Goal: Navigation & Orientation: Find specific page/section

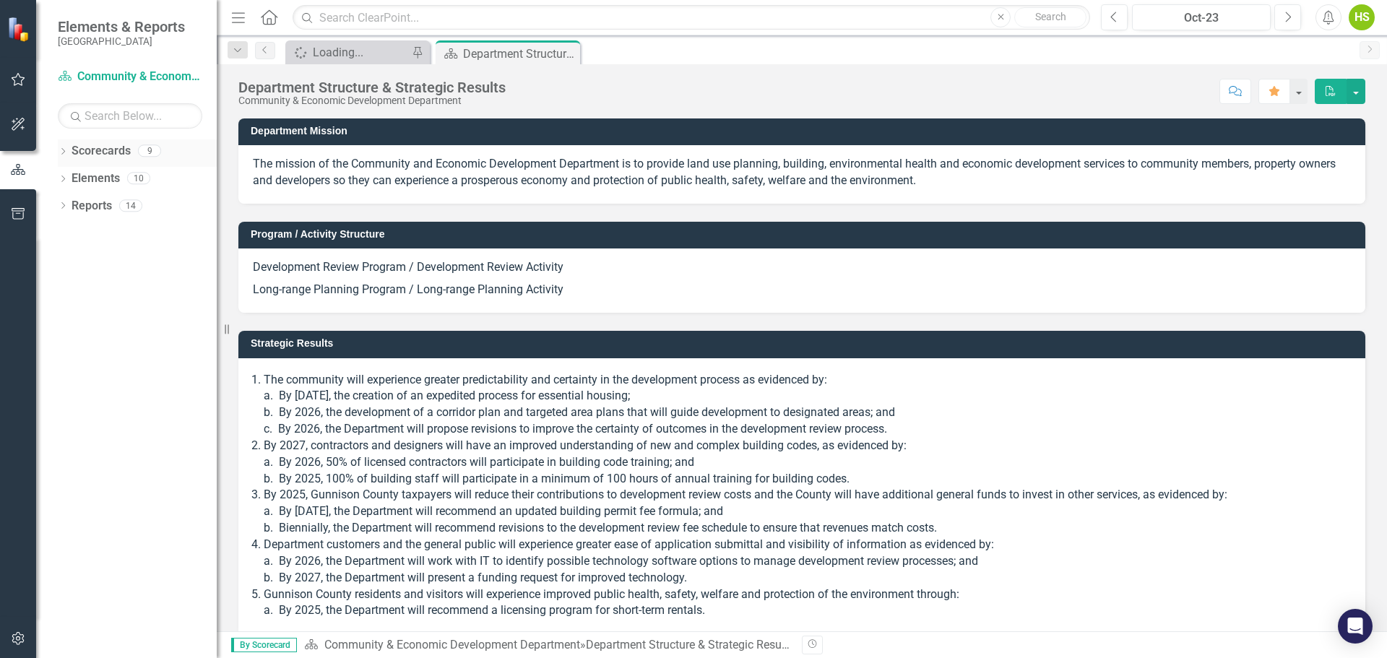
click at [64, 153] on icon "Dropdown" at bounding box center [63, 153] width 10 height 8
click at [69, 177] on icon "Dropdown" at bounding box center [70, 177] width 11 height 9
click at [81, 200] on div "Dropdown" at bounding box center [84, 206] width 11 height 12
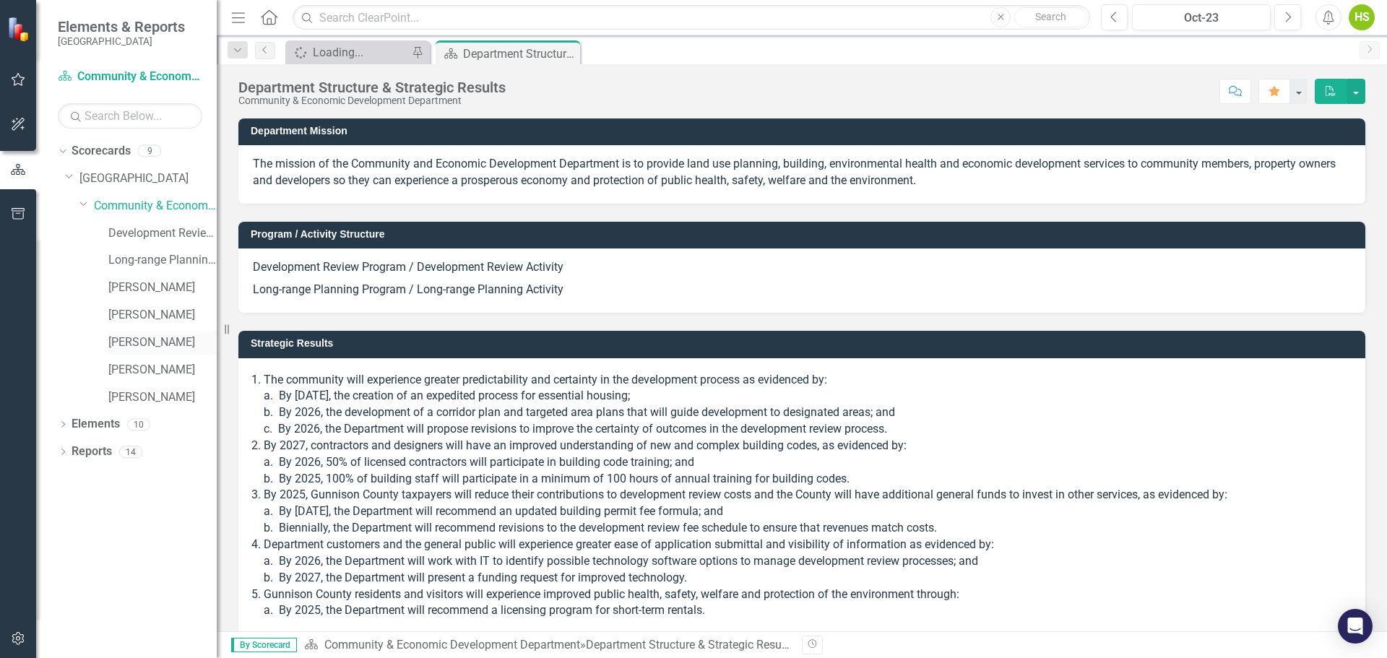
click at [129, 332] on div "[PERSON_NAME]" at bounding box center [162, 343] width 108 height 24
click at [155, 344] on link "[PERSON_NAME]" at bounding box center [162, 343] width 108 height 17
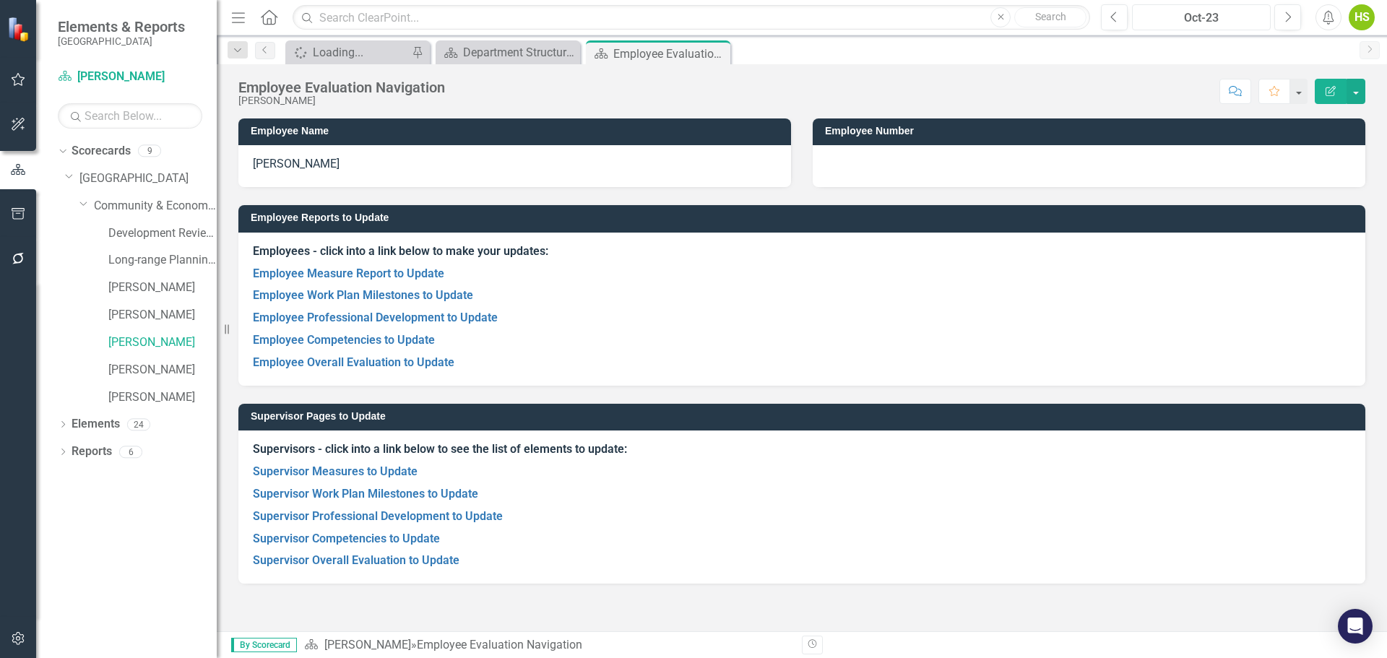
click at [1244, 25] on div "Oct-23" at bounding box center [1201, 17] width 129 height 17
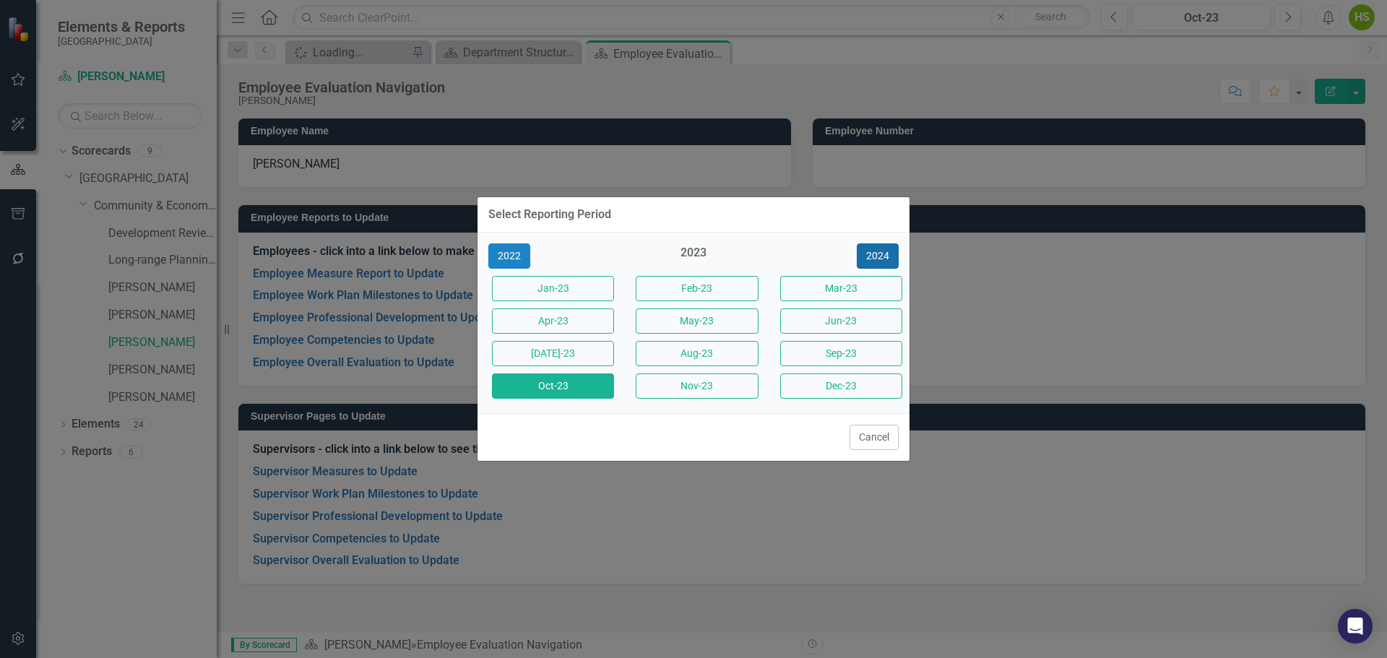
click at [877, 256] on button "2024" at bounding box center [878, 256] width 42 height 25
click at [876, 257] on button "2025" at bounding box center [878, 256] width 42 height 25
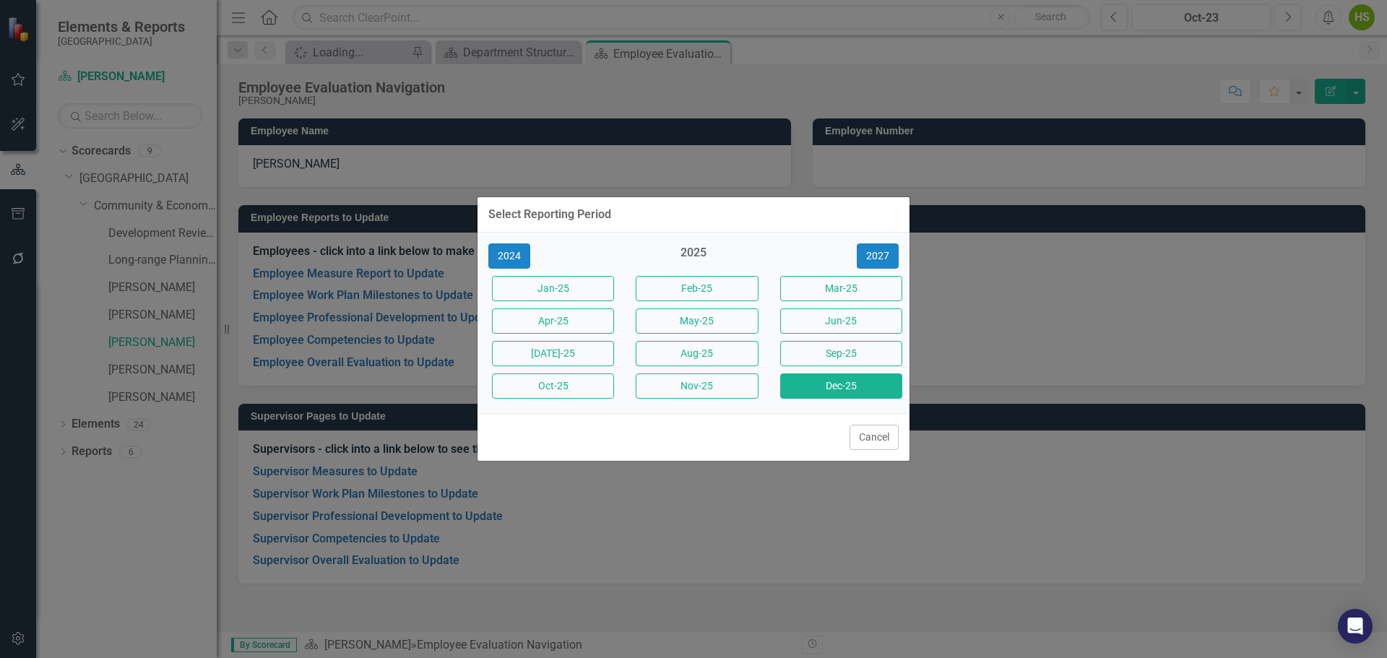
click at [843, 392] on button "Dec-25" at bounding box center [841, 386] width 122 height 25
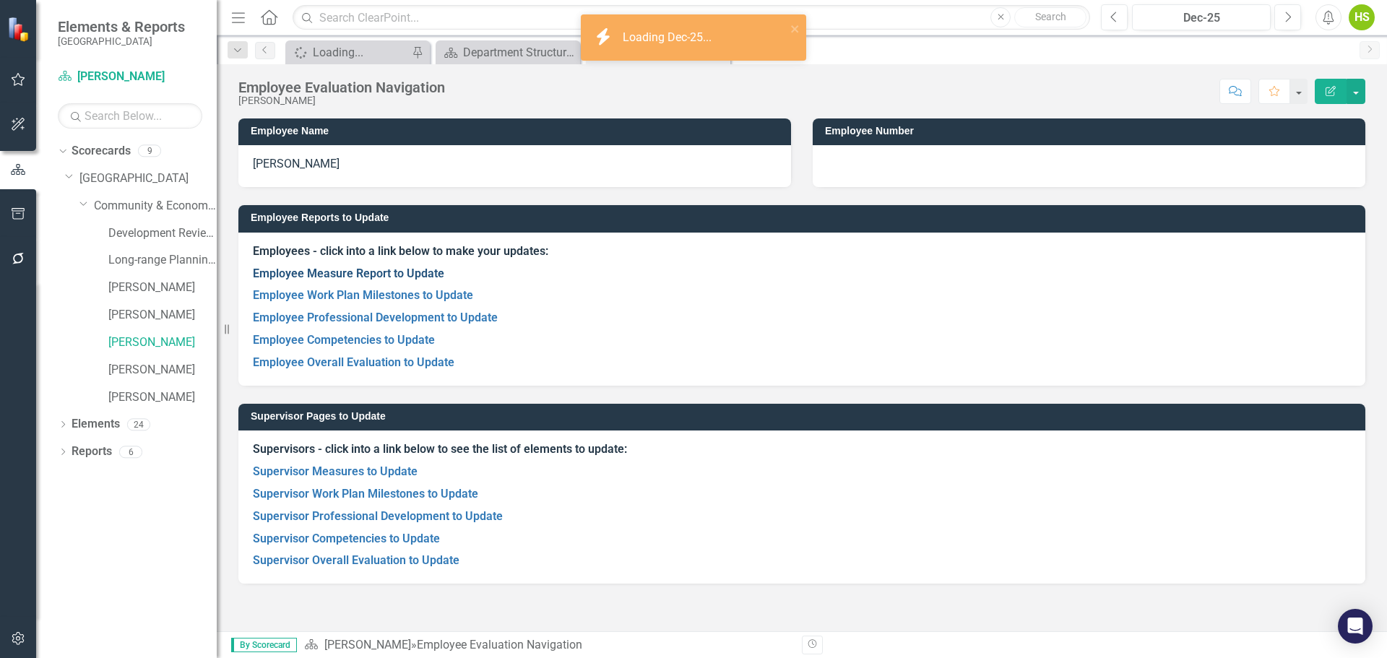
click at [344, 270] on link "Employee Measure Report to Update" at bounding box center [348, 274] width 191 height 14
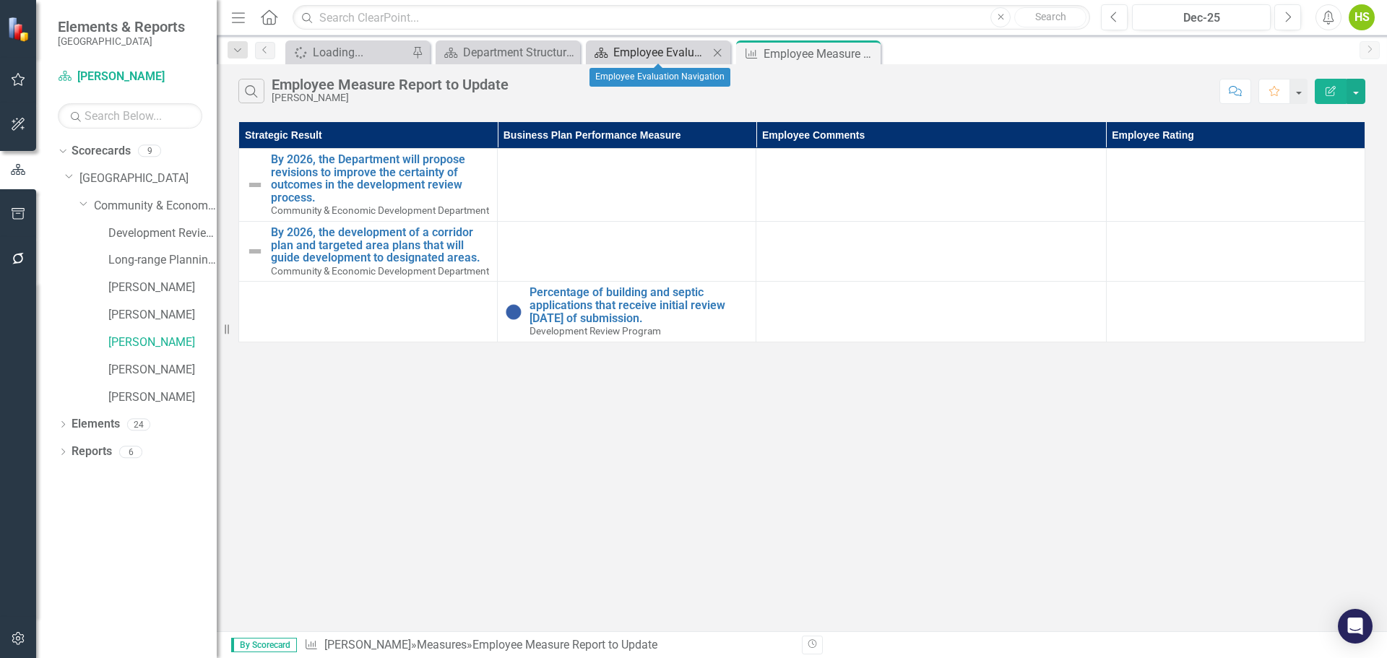
click at [636, 48] on div "Employee Evaluation Navigation" at bounding box center [660, 52] width 95 height 18
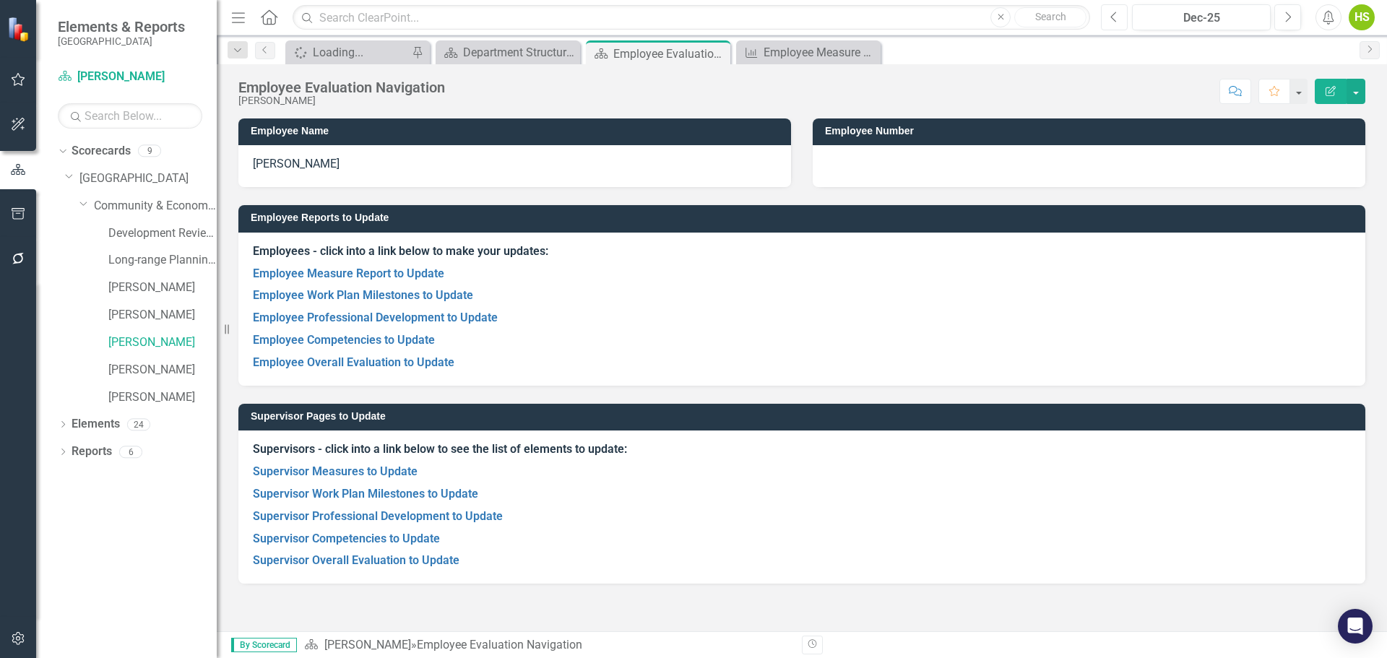
click at [1114, 22] on icon "Previous" at bounding box center [1115, 17] width 8 height 13
click at [424, 276] on link "Employee Measure Report to Update" at bounding box center [348, 274] width 191 height 14
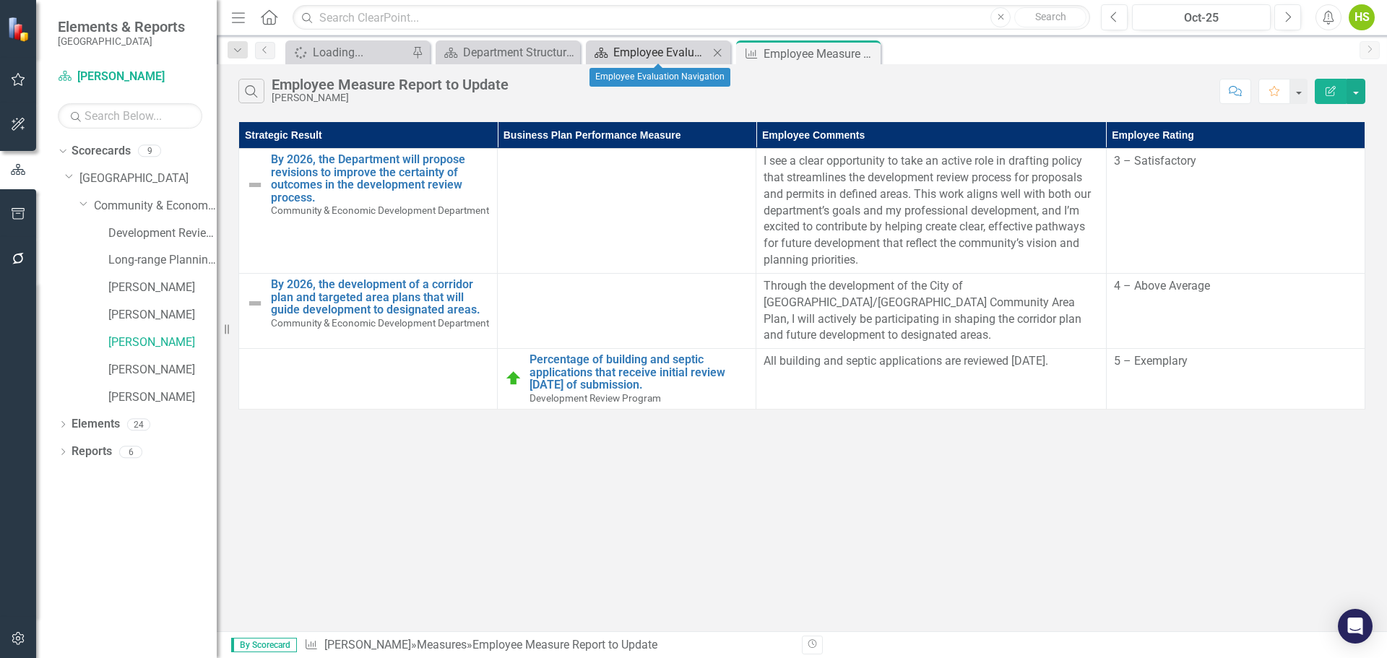
click at [638, 48] on div "Employee Evaluation Navigation" at bounding box center [660, 52] width 95 height 18
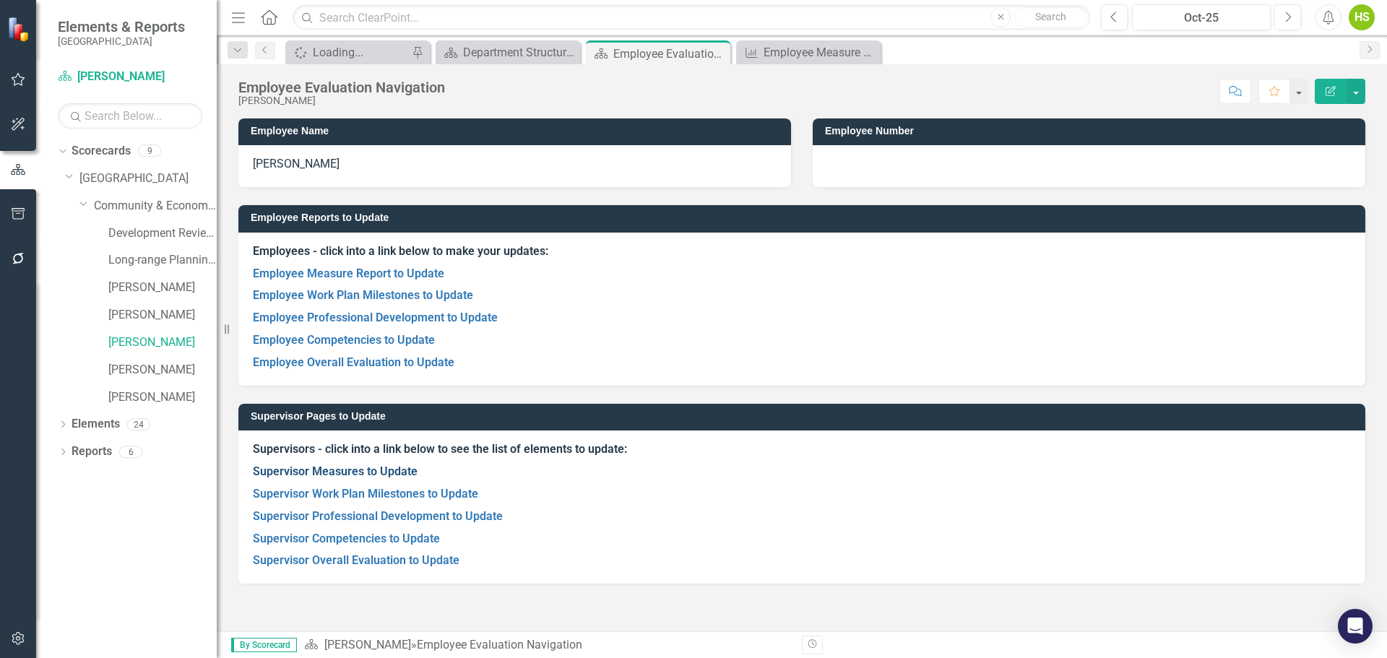
click at [366, 470] on link "Supervisor Measures to Update" at bounding box center [335, 472] width 165 height 14
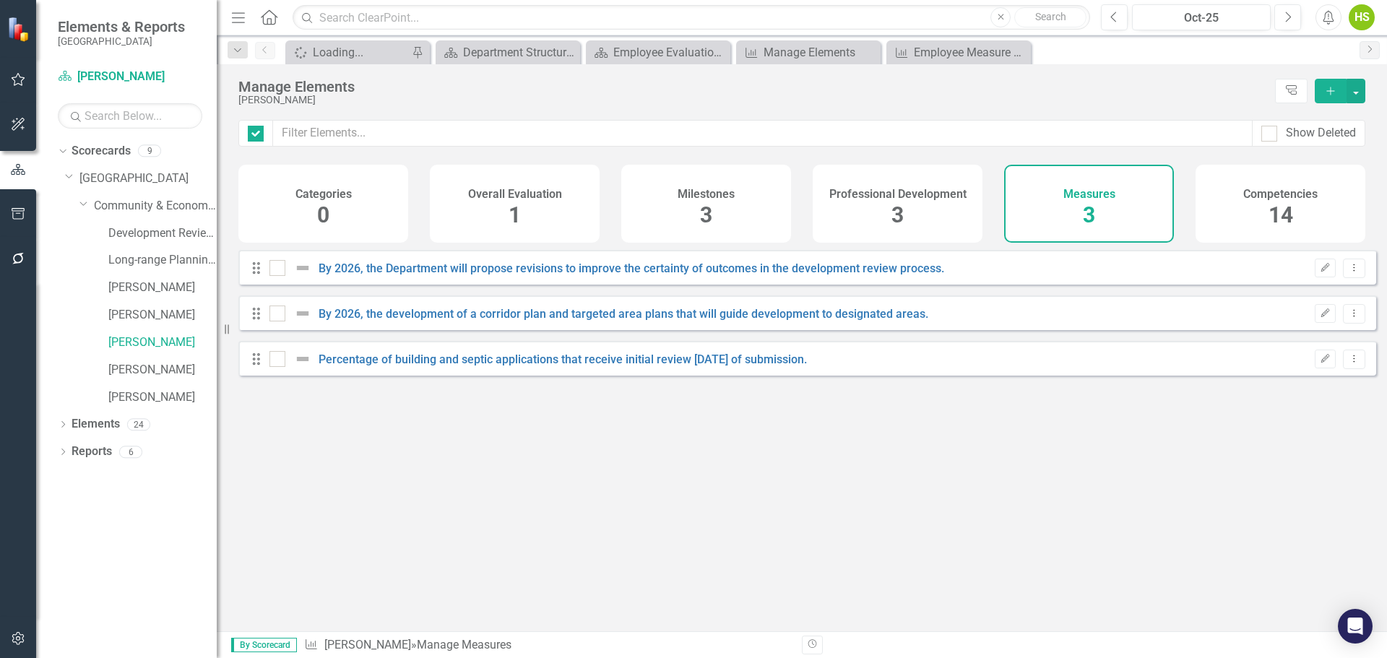
checkbox input "false"
click at [824, 53] on div "Manage Elements" at bounding box center [811, 52] width 95 height 18
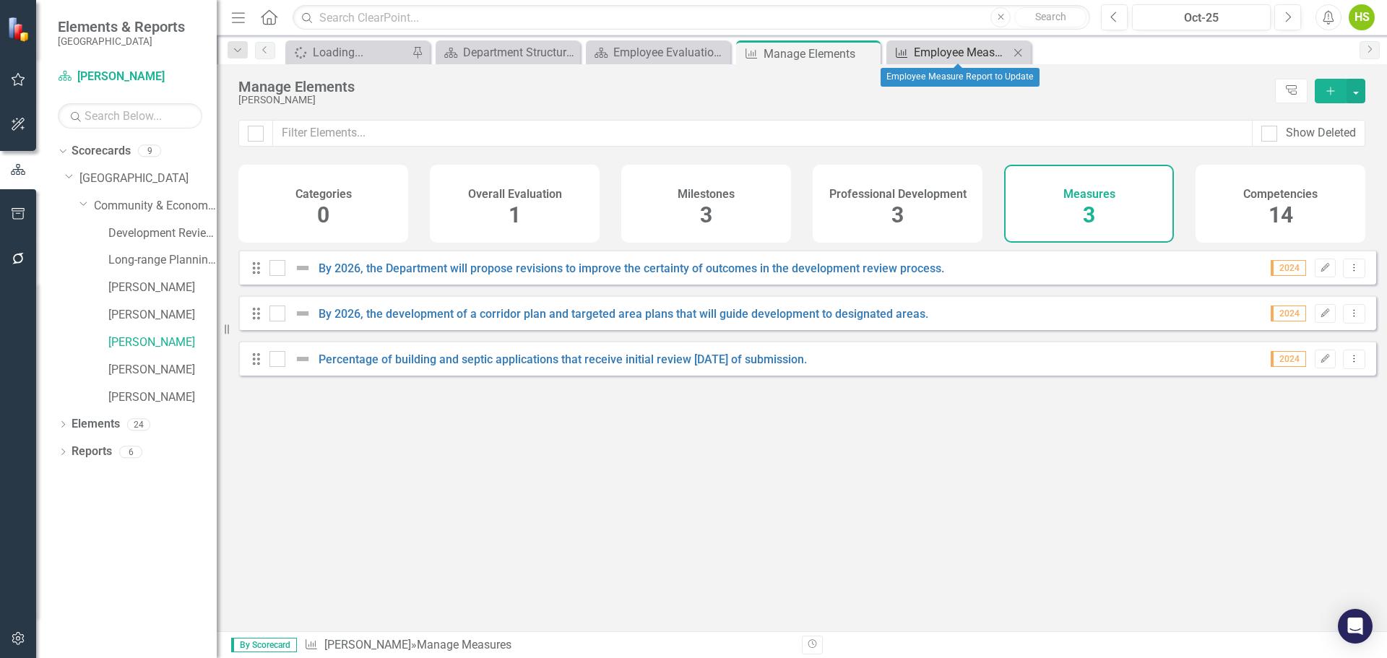
click at [931, 49] on div "Employee Measure Report to Update" at bounding box center [961, 52] width 95 height 18
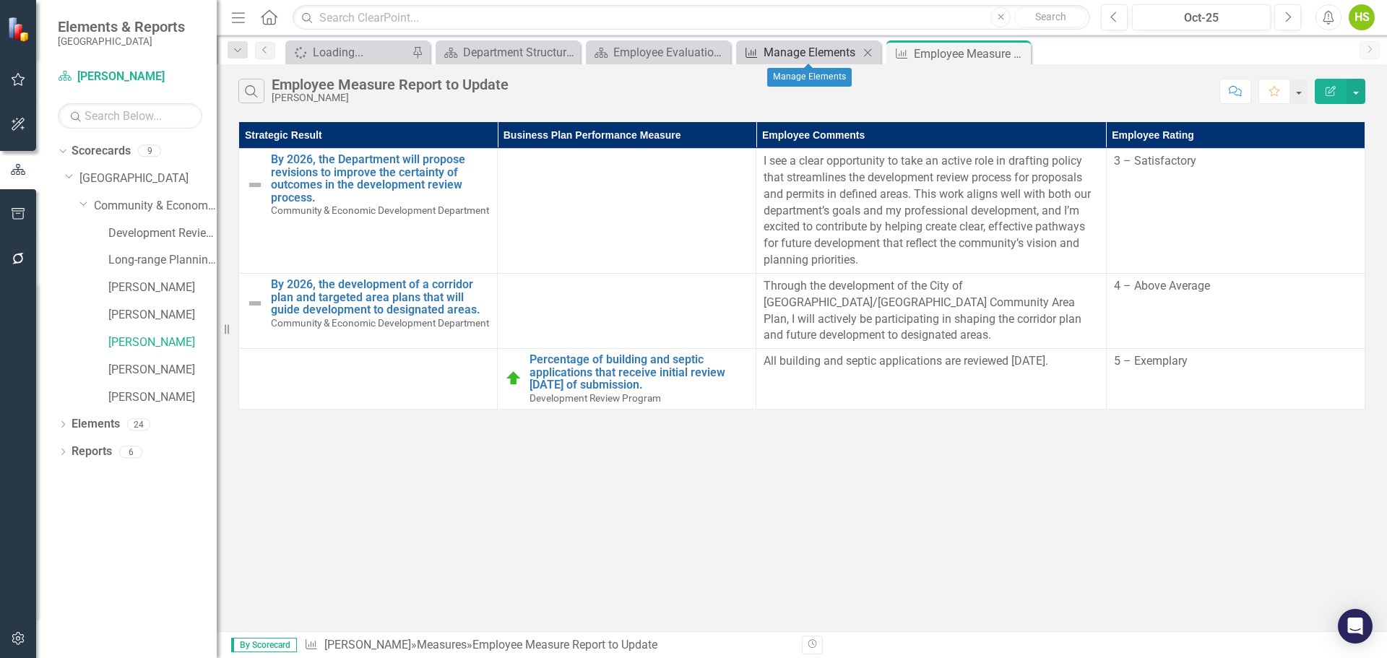
click at [802, 50] on div "Manage Elements" at bounding box center [811, 52] width 95 height 18
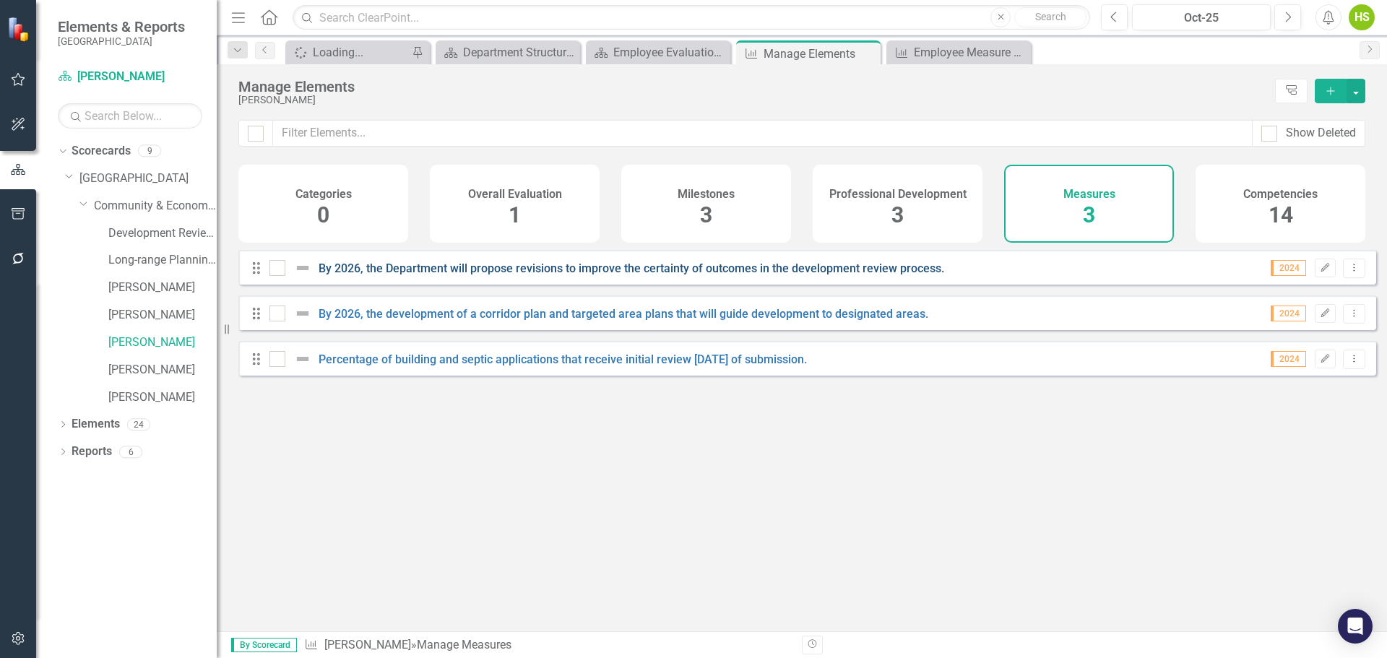
click at [408, 274] on link "By 2026, the Department will propose revisions to improve the certainty of outc…" at bounding box center [632, 269] width 626 height 14
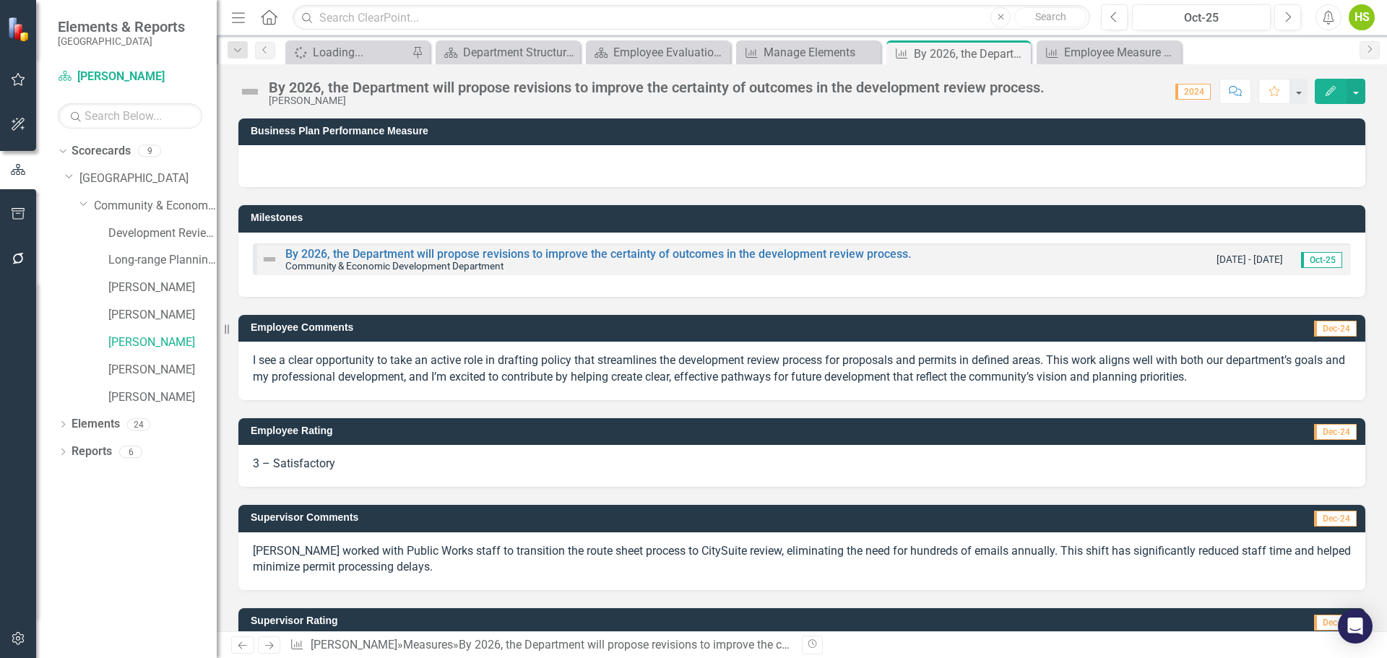
scroll to position [61, 0]
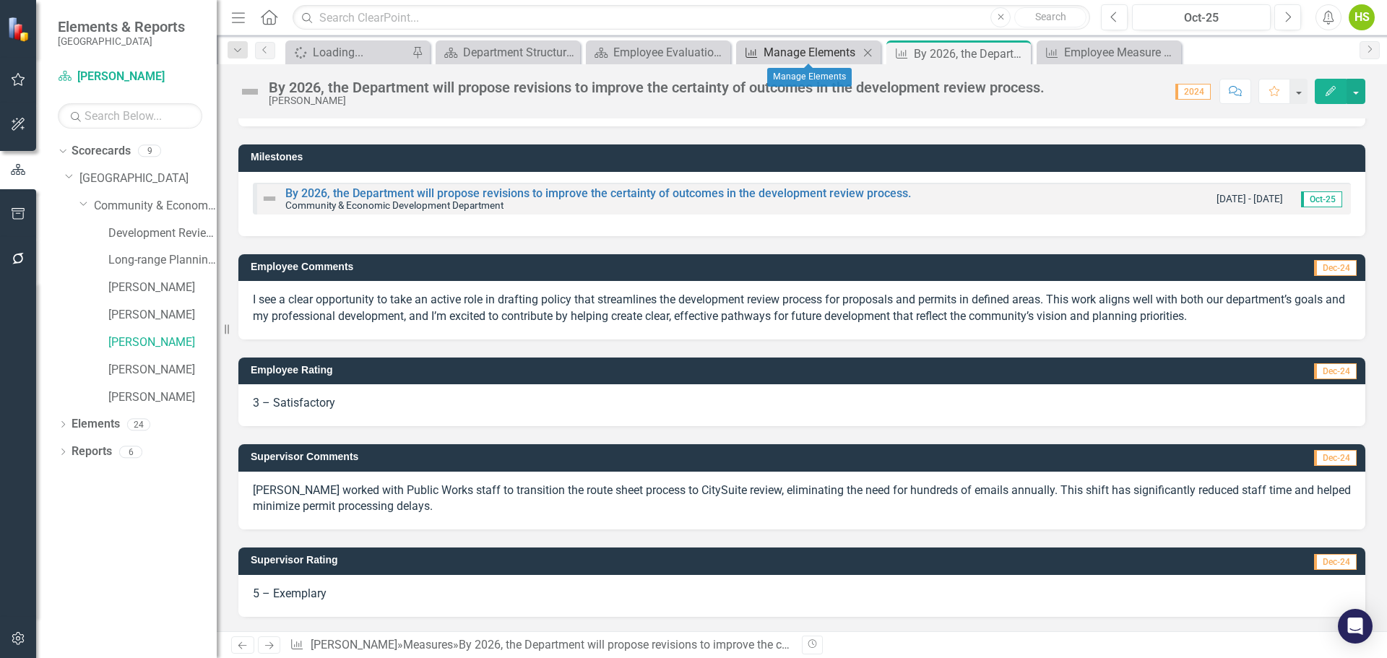
click at [817, 51] on div "Manage Elements" at bounding box center [811, 52] width 95 height 18
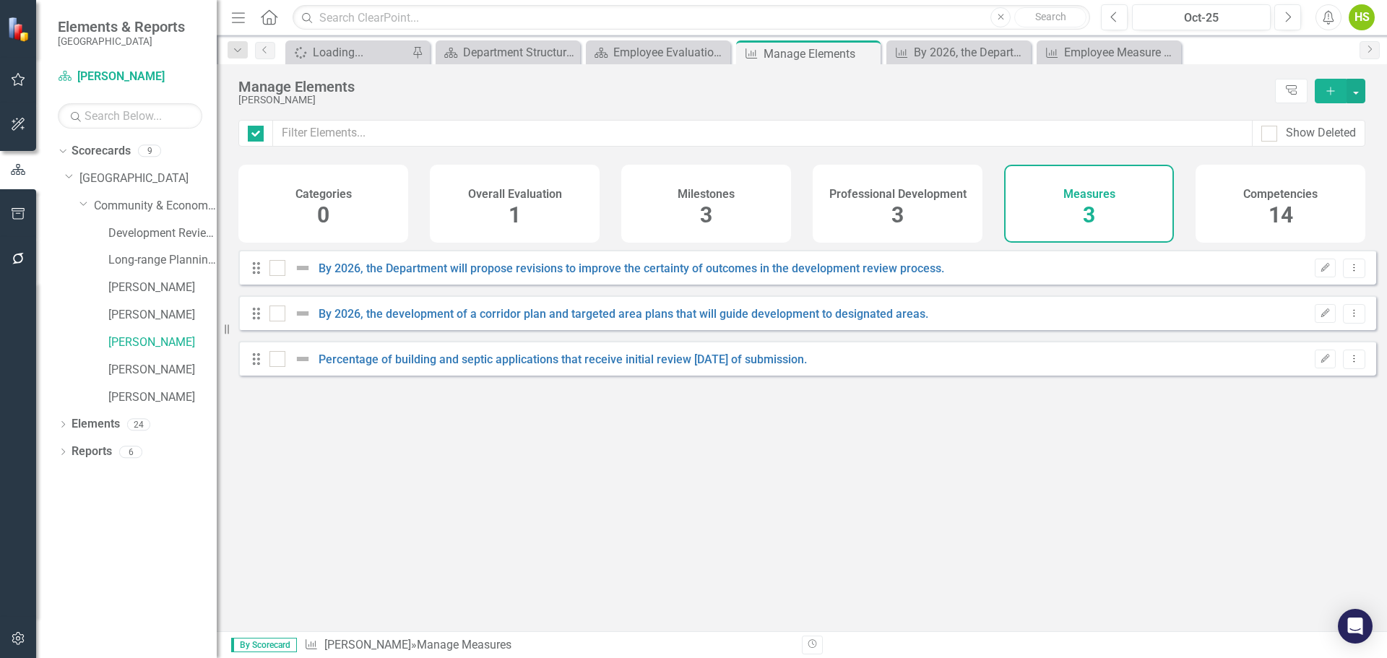
checkbox input "false"
click at [639, 49] on div "Employee Evaluation Navigation" at bounding box center [660, 52] width 95 height 18
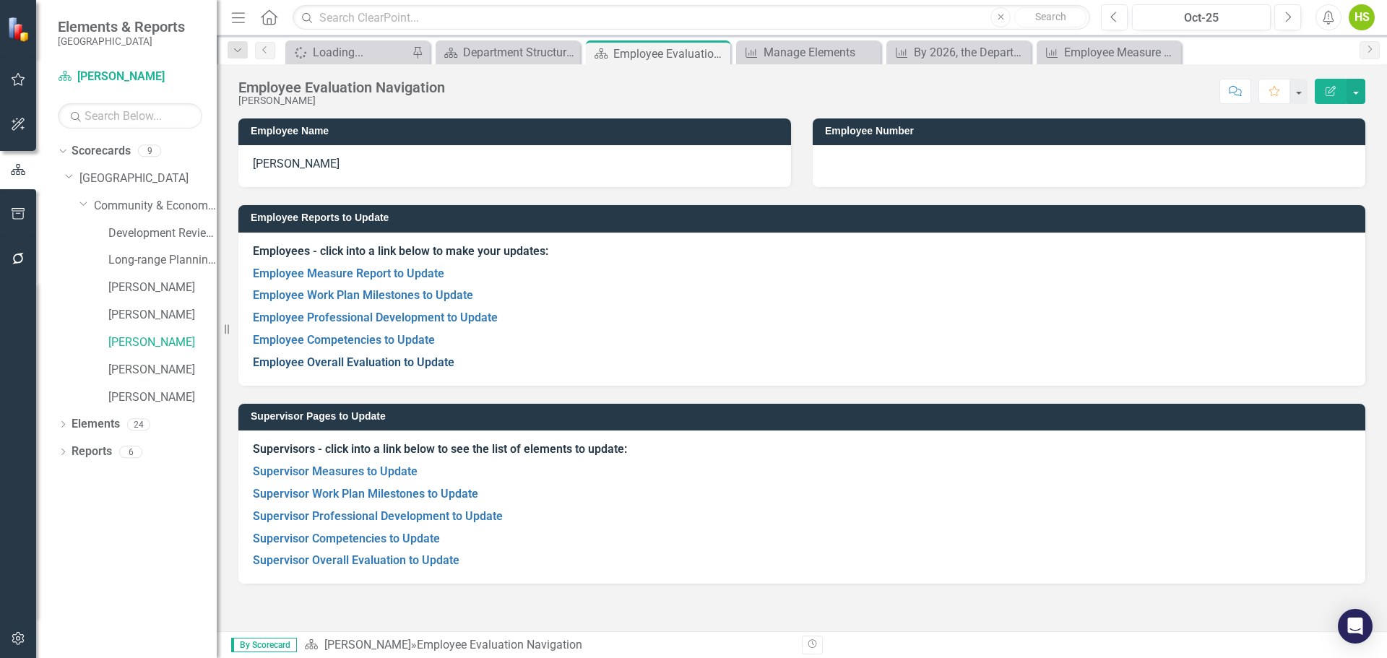
click at [379, 358] on link "Employee Overall Evaluation to Update" at bounding box center [354, 363] width 202 height 14
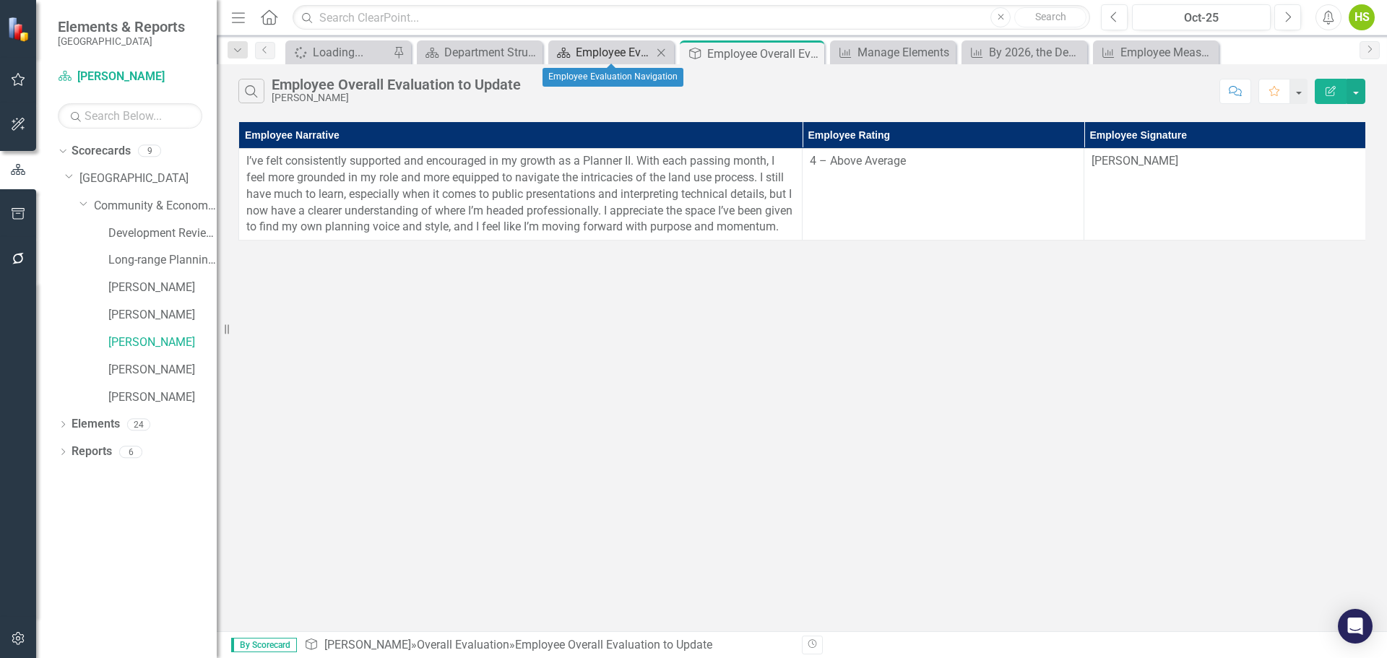
click at [613, 45] on div "Employee Evaluation Navigation" at bounding box center [614, 52] width 77 height 18
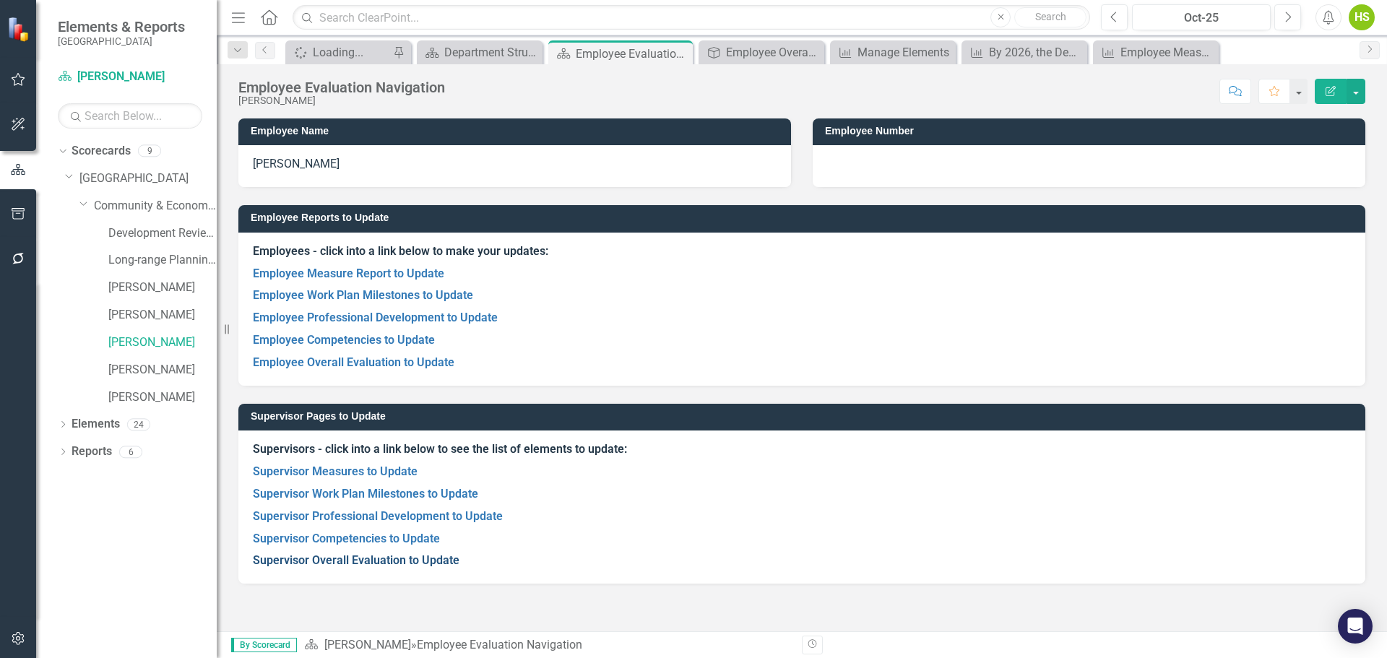
click at [401, 556] on link "Supervisor Overall Evaluation to Update" at bounding box center [356, 561] width 207 height 14
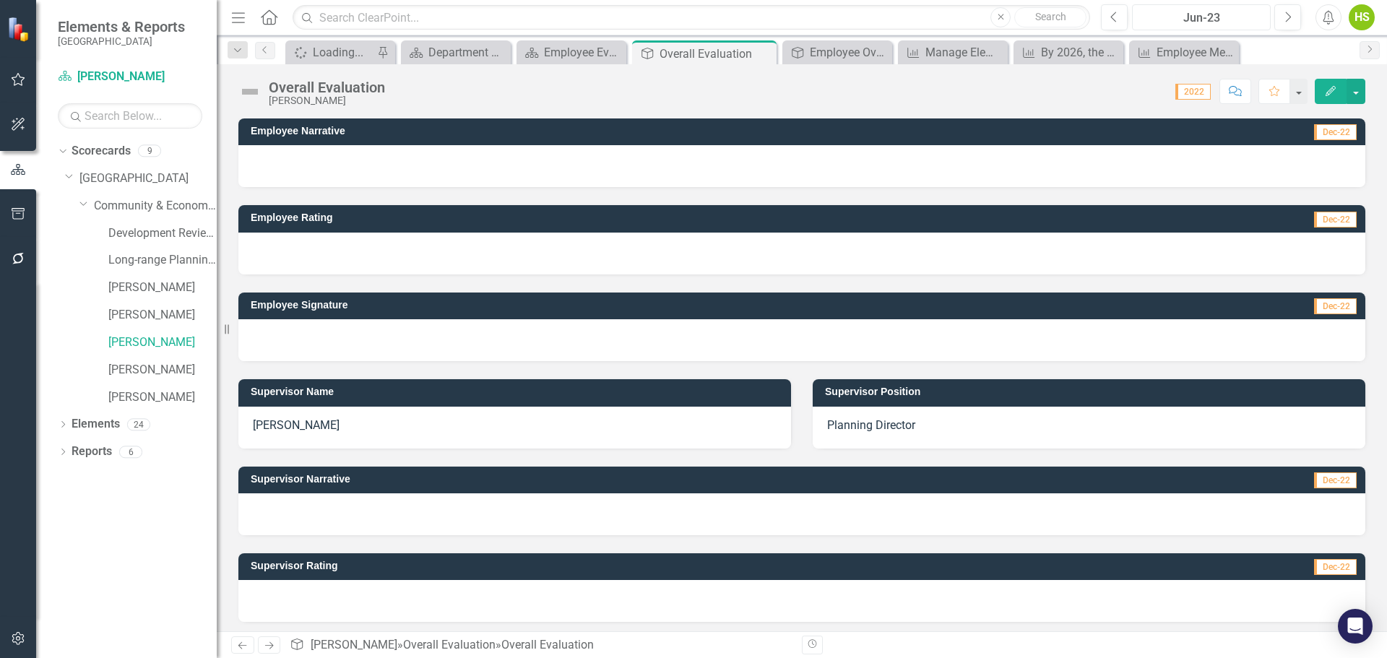
click at [1215, 19] on div "Jun-23" at bounding box center [1201, 17] width 129 height 17
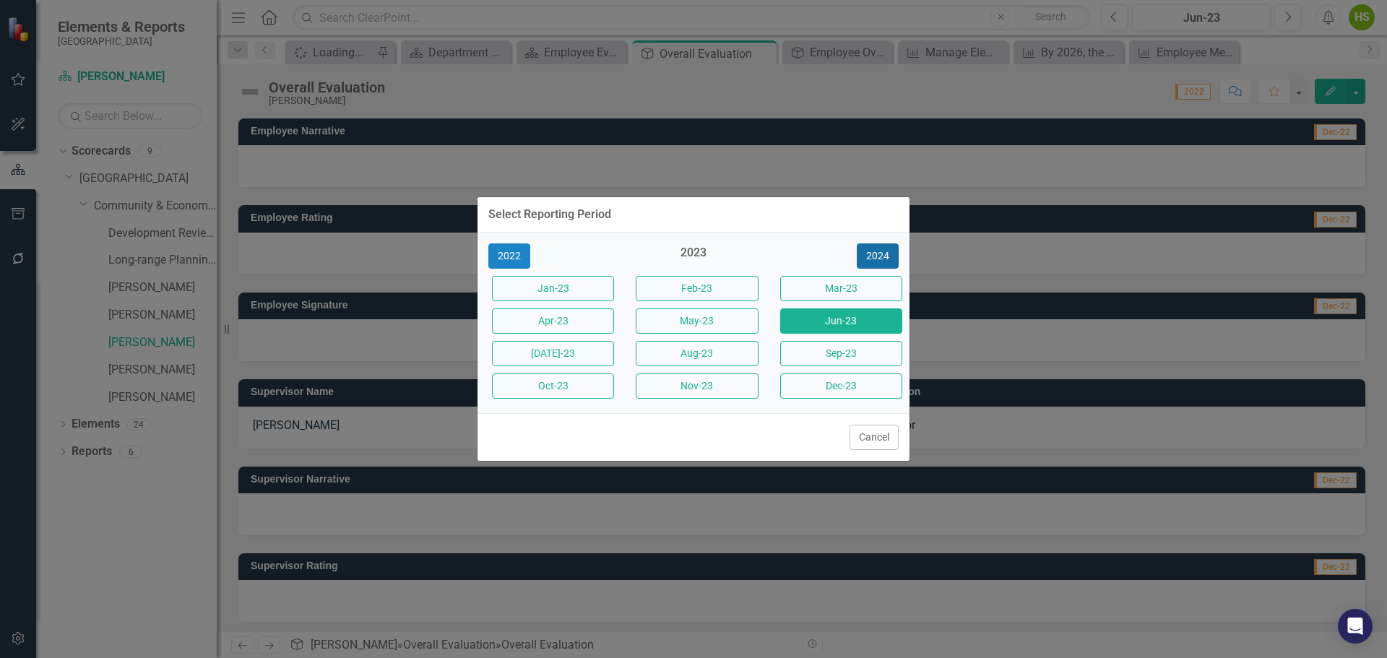
click at [880, 252] on button "2024" at bounding box center [878, 256] width 42 height 25
click at [880, 252] on button "2025" at bounding box center [878, 256] width 42 height 25
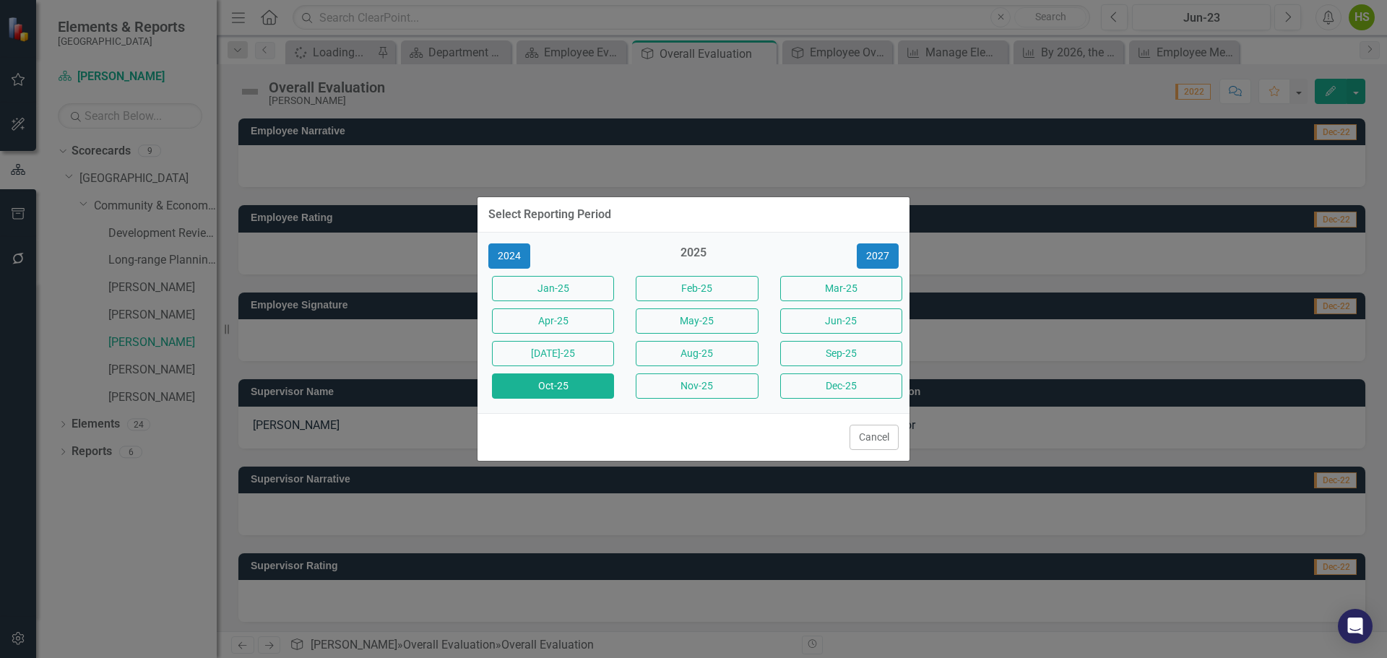
click at [569, 382] on button "Oct-25" at bounding box center [553, 386] width 122 height 25
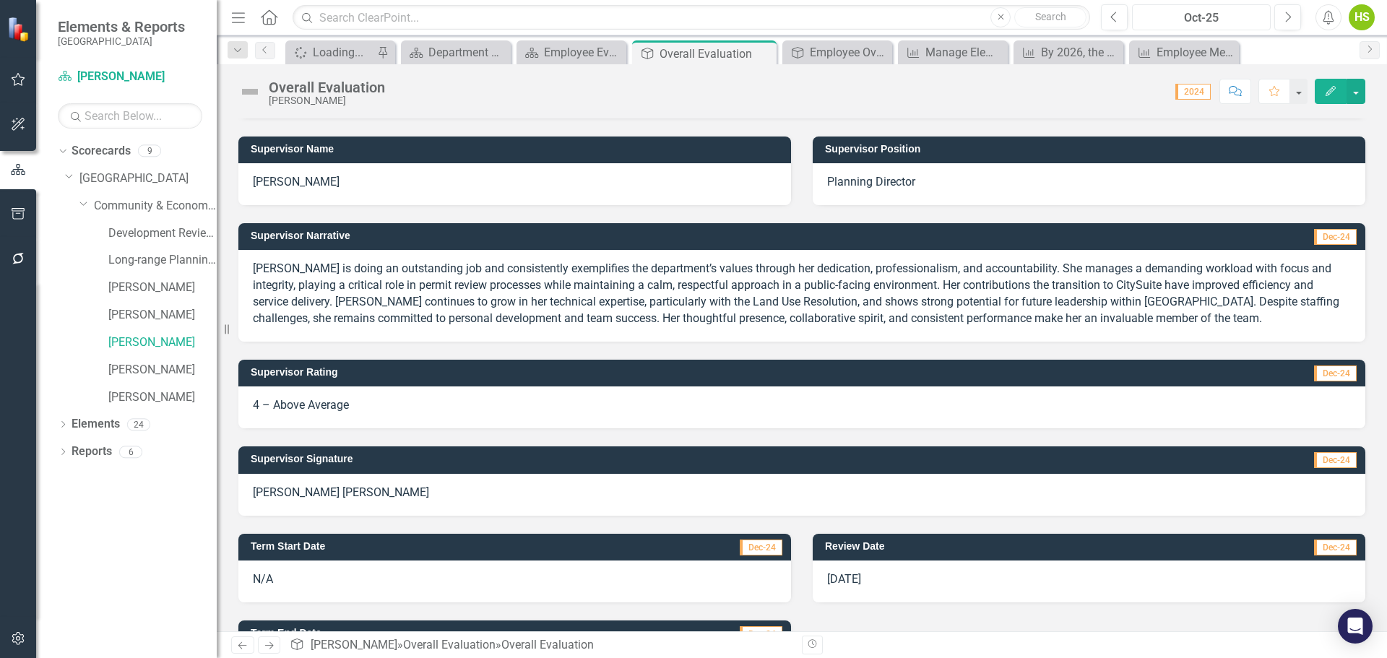
scroll to position [348, 0]
